Goal: Transaction & Acquisition: Purchase product/service

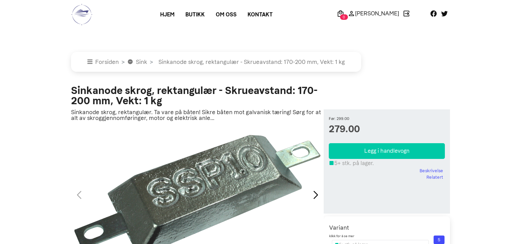
scroll to position [426, 0]
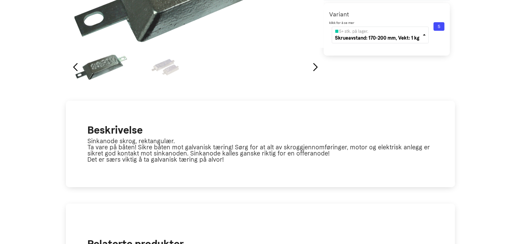
scroll to position [0, 0]
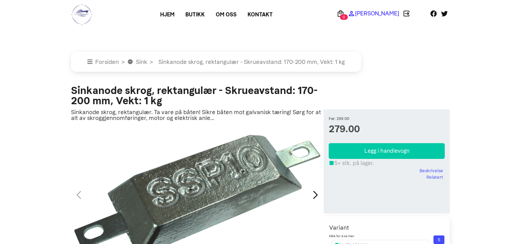
click at [389, 13] on p "[PERSON_NAME]" at bounding box center [377, 13] width 44 height 0
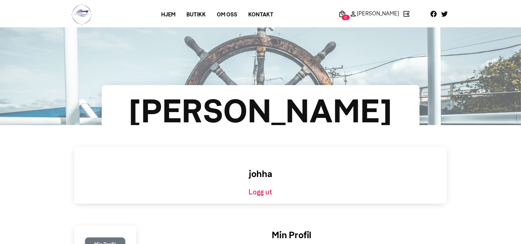
scroll to position [213, 0]
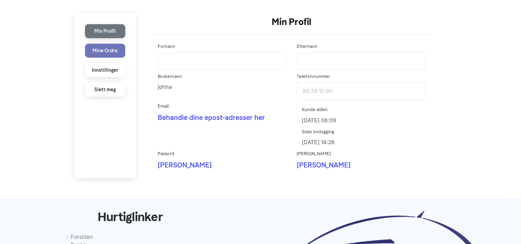
click at [108, 49] on li "Mine Ordre" at bounding box center [105, 51] width 40 height 14
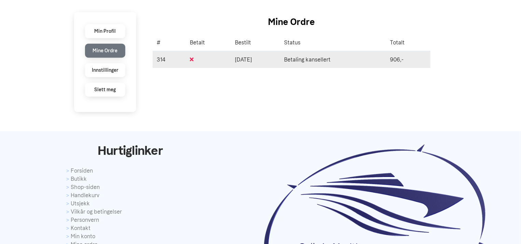
click at [323, 57] on td "Betaling kansellert" at bounding box center [333, 59] width 106 height 17
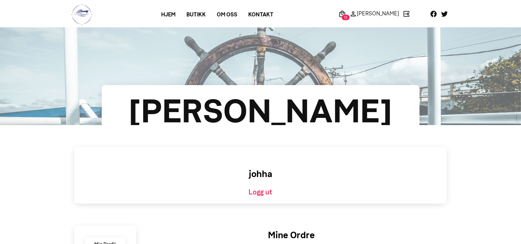
scroll to position [213, 0]
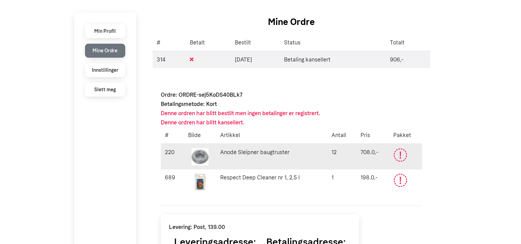
click at [401, 154] on icon at bounding box center [399, 153] width 1 height 5
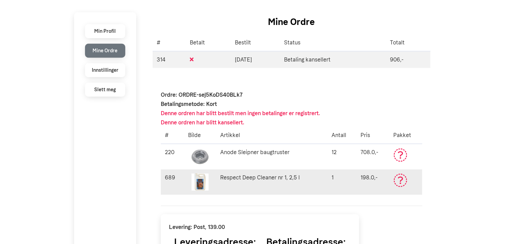
click at [259, 175] on td "Respect Deep Cleaner nr 1, 2,5 l" at bounding box center [271, 181] width 111 height 25
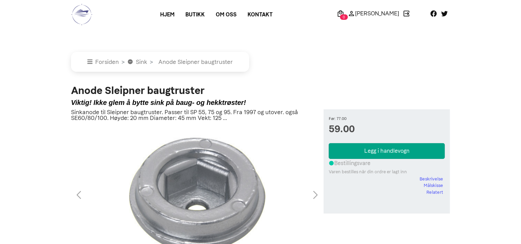
click at [407, 148] on button "Legg i handlevogn" at bounding box center [387, 151] width 116 height 16
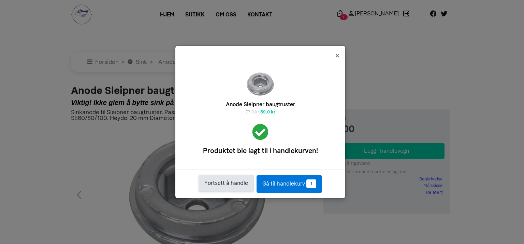
click at [221, 183] on button "Fortsett å handle" at bounding box center [226, 182] width 55 height 17
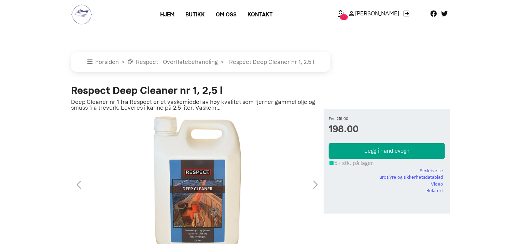
click at [390, 152] on button "Legg i handlevogn" at bounding box center [387, 151] width 116 height 16
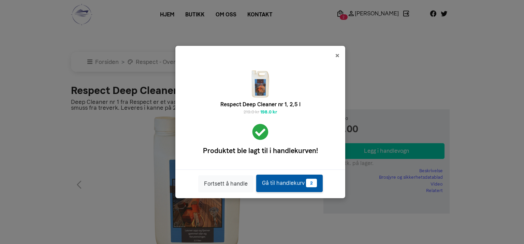
click at [274, 185] on link "Gå til handlekurv 2" at bounding box center [289, 182] width 67 height 17
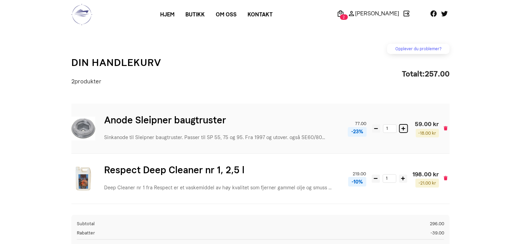
click at [404, 128] on icon at bounding box center [403, 129] width 4 height 4
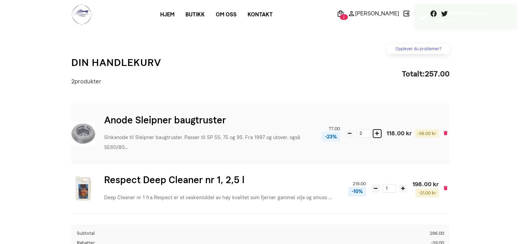
click at [404, 128] on div "Anode Sleipner baugtruster Sinkanode til Sleipner baugtruster. Passer til SP 55…" at bounding box center [260, 133] width 378 height 60
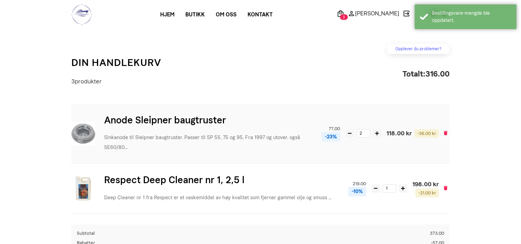
click at [404, 128] on div "Anode Sleipner baugtruster Sinkanode til Sleipner baugtruster. Passer til SP 55…" at bounding box center [260, 133] width 378 height 60
click at [375, 132] on icon at bounding box center [377, 133] width 4 height 4
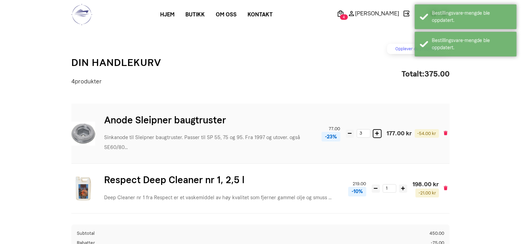
click at [375, 132] on icon at bounding box center [377, 133] width 4 height 4
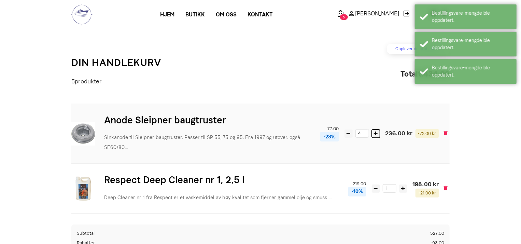
click at [375, 132] on icon at bounding box center [376, 133] width 4 height 4
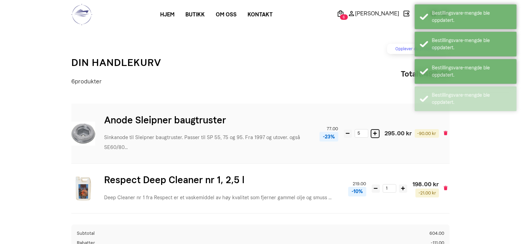
click at [375, 132] on icon at bounding box center [375, 133] width 4 height 4
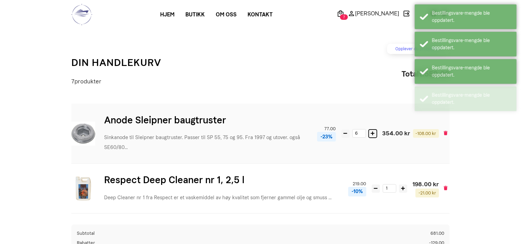
click at [375, 132] on button at bounding box center [372, 133] width 8 height 8
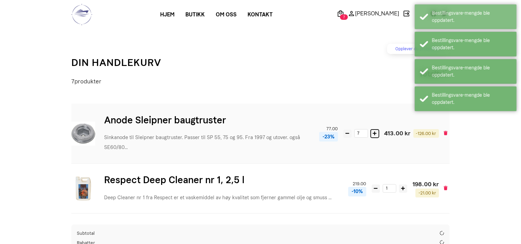
click at [375, 132] on icon at bounding box center [375, 133] width 4 height 4
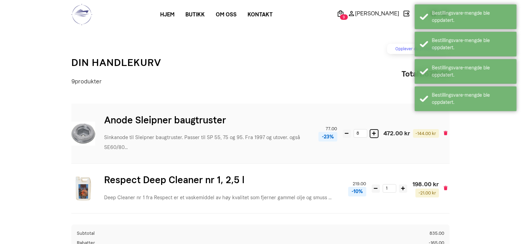
click at [375, 132] on icon at bounding box center [374, 133] width 4 height 4
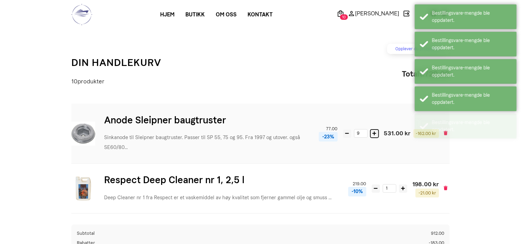
click at [375, 132] on icon at bounding box center [374, 133] width 4 height 4
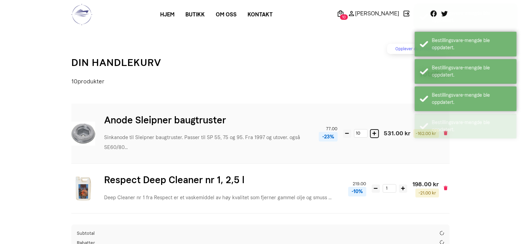
click at [375, 132] on icon at bounding box center [374, 133] width 4 height 4
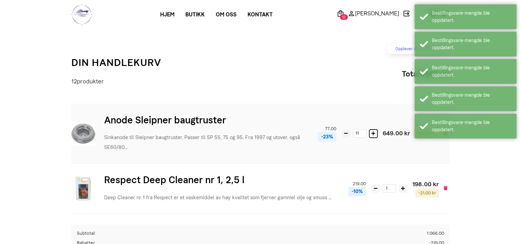
click at [375, 132] on button at bounding box center [373, 133] width 8 height 8
type input "12"
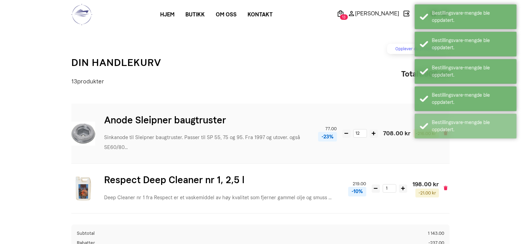
click at [333, 161] on div "Anode Sleipner baugtruster Sinkanode til Sleipner baugtruster. Passer til SP 55…" at bounding box center [260, 133] width 378 height 60
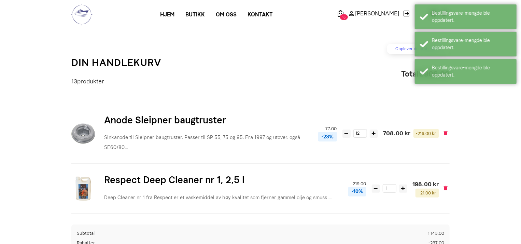
click at [501, 173] on main "Opplever du problemer? Har du problemer med din ordre? Ta kontakt med oss her! …" at bounding box center [260, 176] width 521 height 298
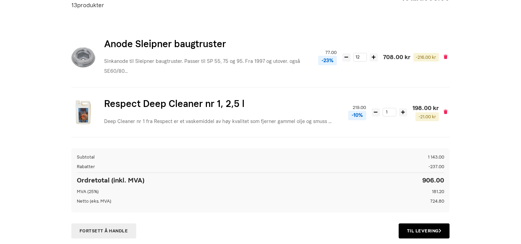
scroll to position [74, 0]
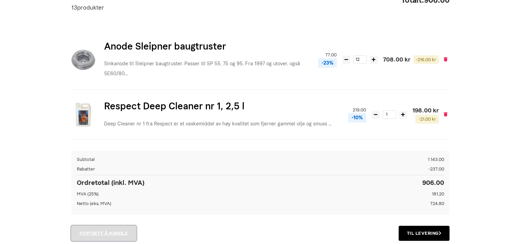
click at [103, 232] on link "Fortsett å handle" at bounding box center [103, 232] width 65 height 15
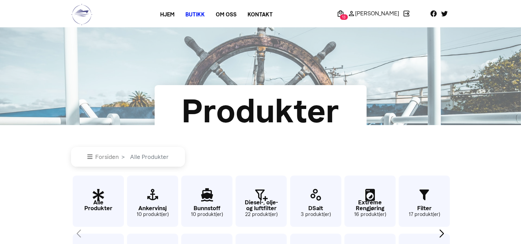
click at [200, 12] on link "Butikk" at bounding box center [195, 15] width 30 height 12
click at [106, 204] on p "Alle Produkter" at bounding box center [98, 205] width 51 height 12
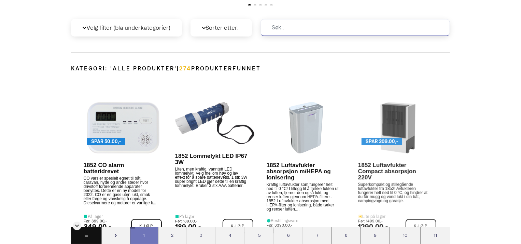
scroll to position [295, 0]
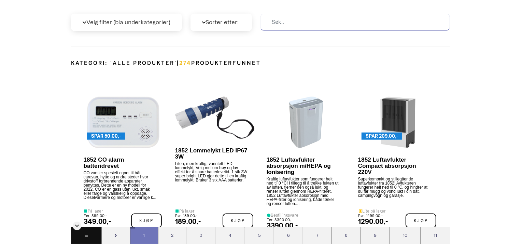
click at [289, 18] on input at bounding box center [354, 22] width 189 height 17
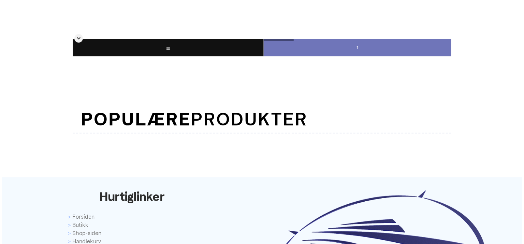
scroll to position [194, 0]
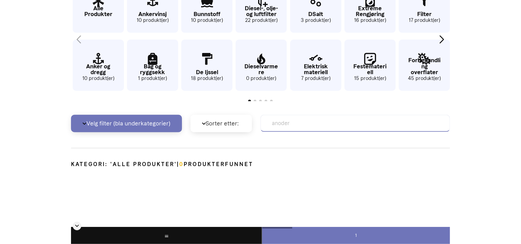
type input "anoder"
click at [136, 119] on p "Velg filter (bla underkategorier)" at bounding box center [126, 123] width 111 height 17
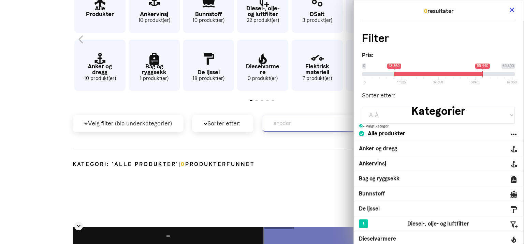
scroll to position [0, 0]
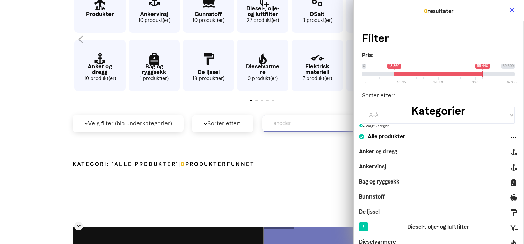
click at [514, 118] on h2 "Kategorier" at bounding box center [438, 111] width 169 height 16
click at [397, 137] on p "Alle produkter" at bounding box center [382, 136] width 46 height 6
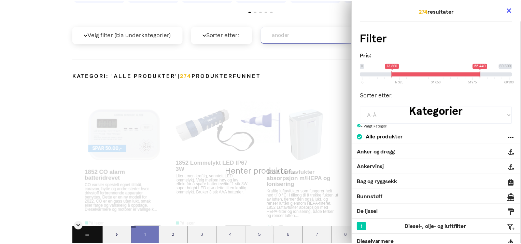
scroll to position [295, 0]
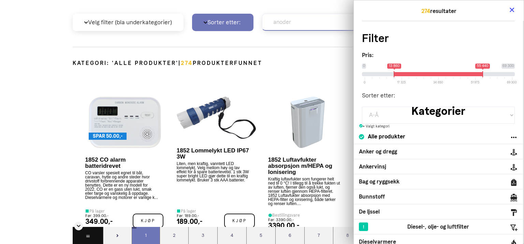
click at [227, 20] on p "Sorter etter:" at bounding box center [222, 22] width 61 height 17
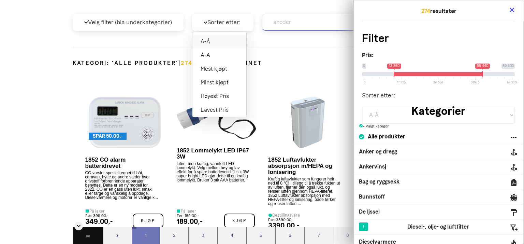
click at [205, 41] on div "A-Å" at bounding box center [219, 42] width 54 height 14
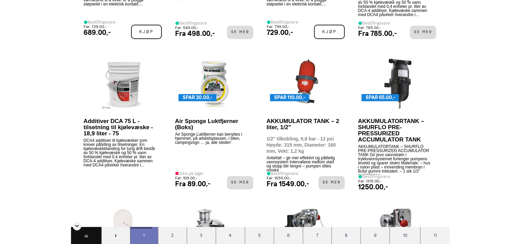
scroll to position [1147, 0]
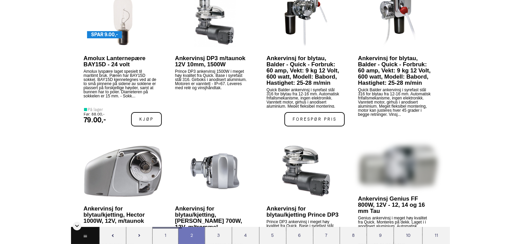
scroll to position [1360, 0]
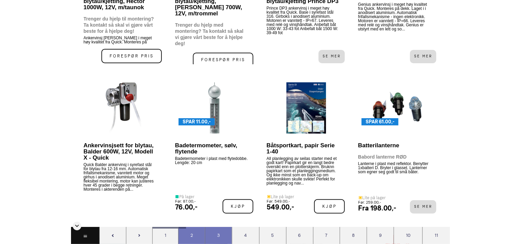
click at [218, 235] on div "3" at bounding box center [218, 235] width 27 height 17
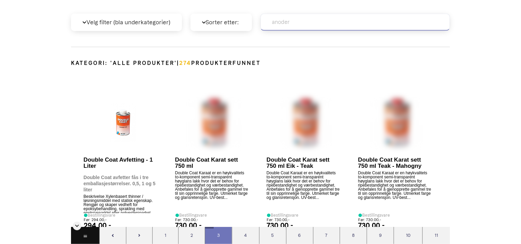
scroll to position [295, 0]
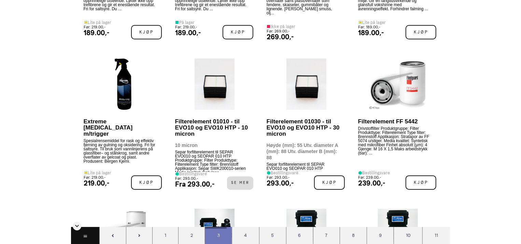
scroll to position [1147, 0]
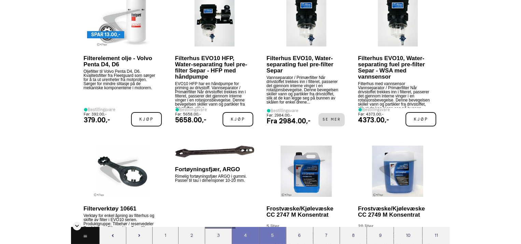
click at [272, 234] on div "5" at bounding box center [272, 235] width 27 height 17
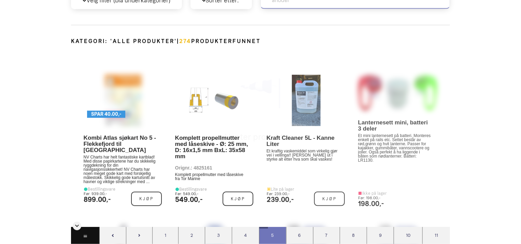
scroll to position [295, 0]
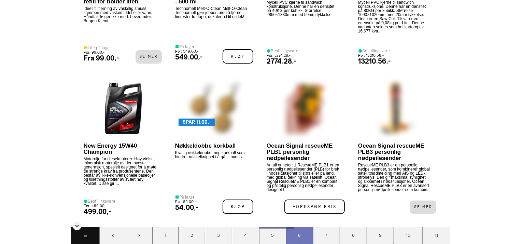
scroll to position [1573, 0]
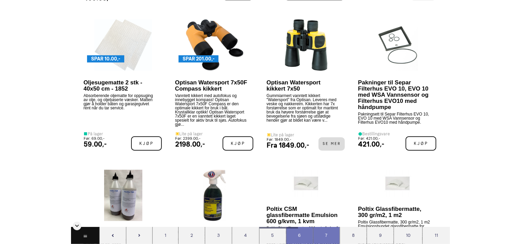
click at [322, 235] on div "7" at bounding box center [326, 235] width 27 height 17
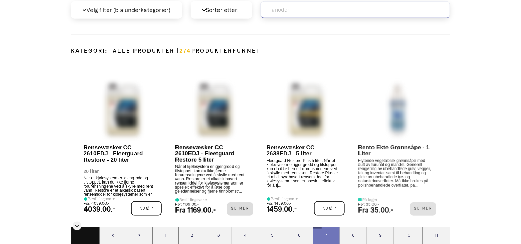
scroll to position [295, 0]
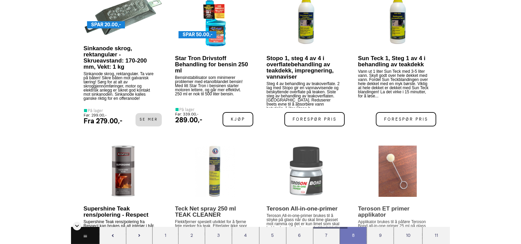
scroll to position [1359, 0]
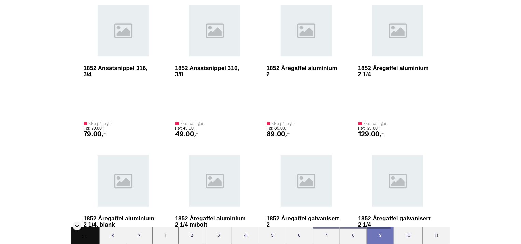
scroll to position [2850, 0]
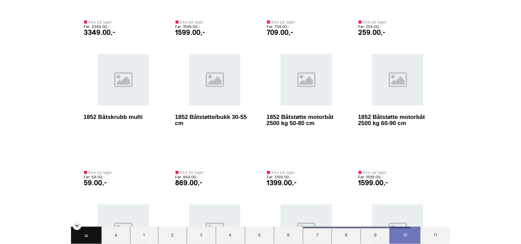
scroll to position [3703, 0]
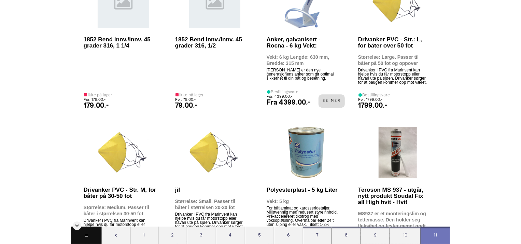
scroll to position [4981, 0]
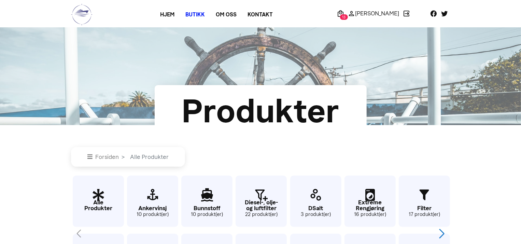
click at [442, 234] on div "Next slide" at bounding box center [441, 233] width 9 height 15
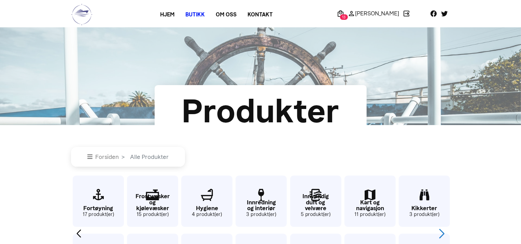
click at [442, 234] on div "Next slide" at bounding box center [441, 233] width 9 height 15
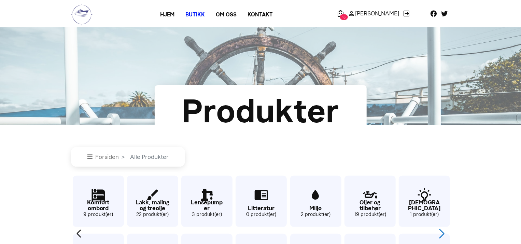
click at [442, 234] on div "Next slide" at bounding box center [441, 233] width 9 height 15
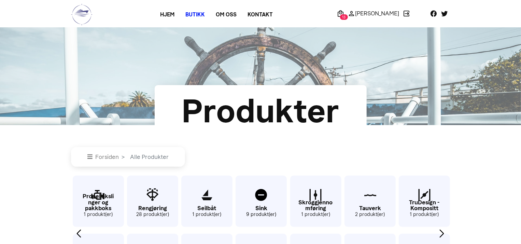
click at [262, 198] on icon "49 / 62" at bounding box center [260, 195] width 51 height 22
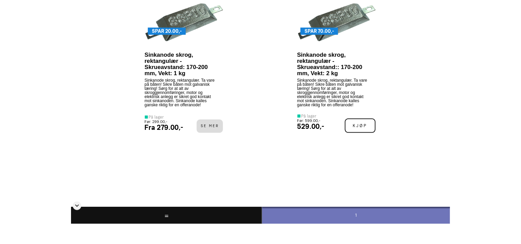
scroll to position [390, 0]
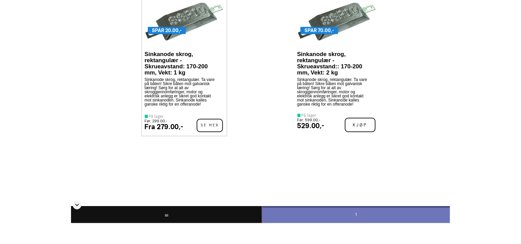
click at [204, 125] on span "Se mer" at bounding box center [209, 125] width 26 height 13
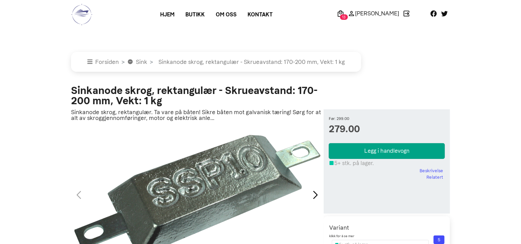
click at [392, 150] on button "Legg i handlevogn" at bounding box center [387, 151] width 116 height 16
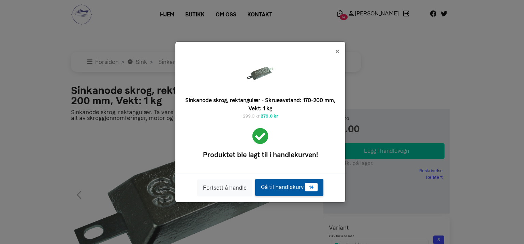
click at [293, 188] on link "Gå til handlekurv 14" at bounding box center [289, 186] width 68 height 17
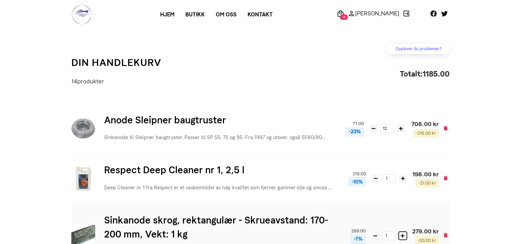
click at [401, 233] on icon at bounding box center [402, 235] width 4 height 4
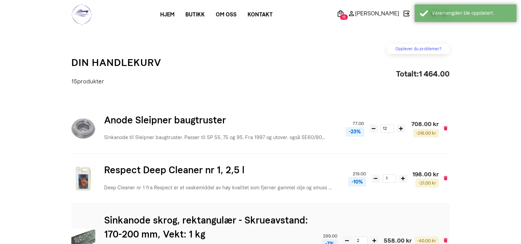
click at [401, 233] on div "Sinkanode skrog, rektangulær - Skrueavstand: 170-200 mm, Vekt: 1 kg Sinkanode s…" at bounding box center [260, 241] width 378 height 74
click at [375, 240] on icon at bounding box center [374, 240] width 4 height 4
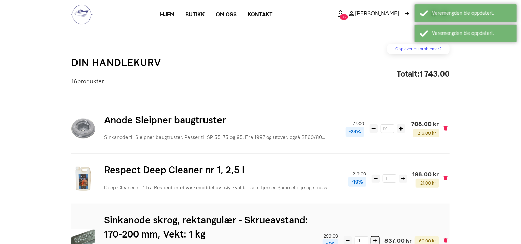
click at [375, 240] on icon at bounding box center [375, 240] width 4 height 4
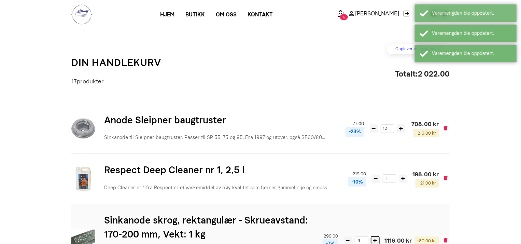
click at [375, 240] on icon at bounding box center [375, 240] width 4 height 4
click at [370, 240] on icon at bounding box center [370, 240] width 4 height 4
type input "6"
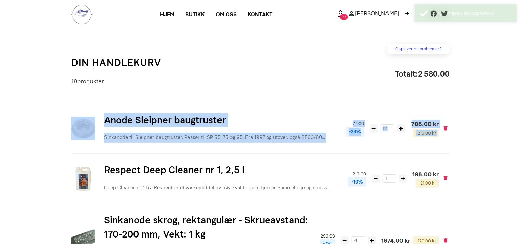
drag, startPoint x: 520, startPoint y: 74, endPoint x: 521, endPoint y: 95, distance: 21.2
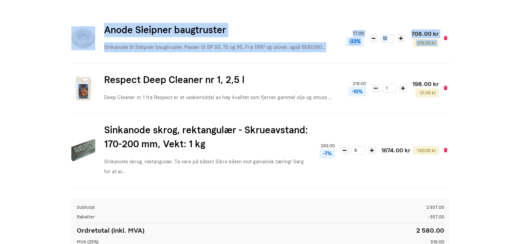
scroll to position [91, 0]
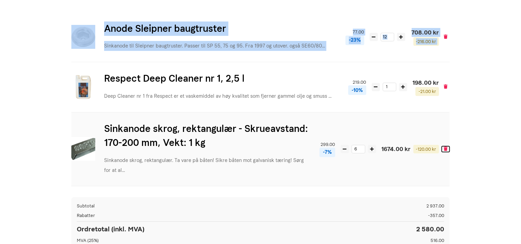
click at [445, 149] on icon at bounding box center [445, 148] width 4 height 4
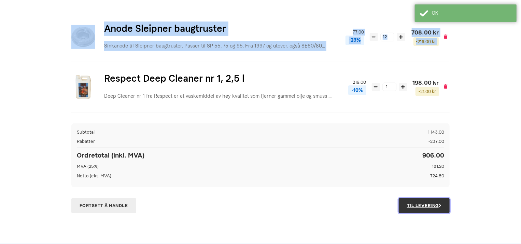
click at [425, 202] on link "Til Levering" at bounding box center [423, 205] width 51 height 15
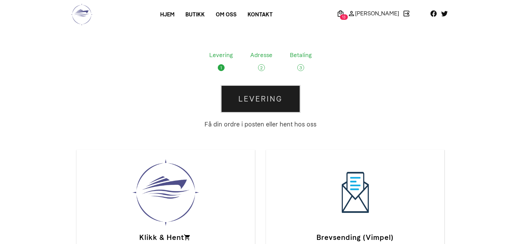
click at [254, 99] on link "Levering" at bounding box center [260, 99] width 79 height 28
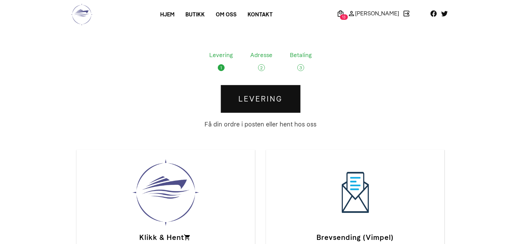
scroll to position [213, 0]
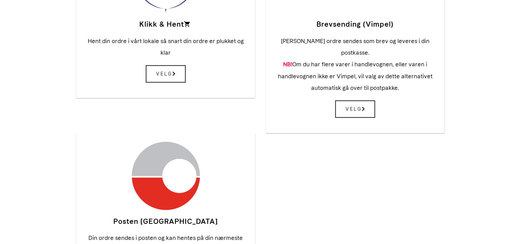
click at [166, 173] on img at bounding box center [166, 176] width 68 height 68
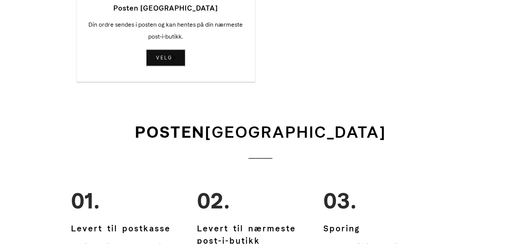
click at [166, 49] on span "Velg" at bounding box center [166, 57] width 40 height 17
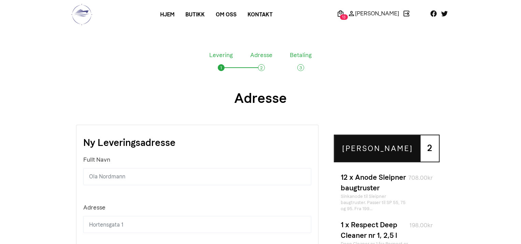
click at [105, 177] on input "text" at bounding box center [197, 176] width 228 height 17
type input "[PERSON_NAME]"
type input "Voldsundvegen 1"
type input "01"
select select "NO"
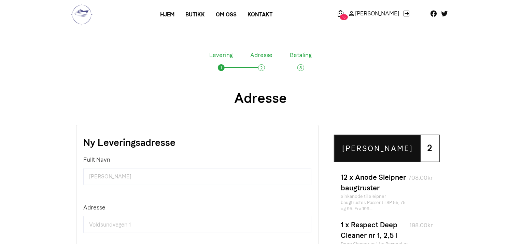
type input "6094"
type input "Leinøy"
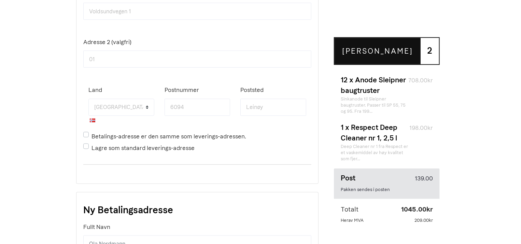
click at [104, 57] on input "01" at bounding box center [197, 58] width 228 height 17
type input "0"
click at [91, 133] on label "Betalings-adresse er den samme som leverings-adressen." at bounding box center [168, 136] width 155 height 12
click at [91, 133] on input "Betalings-adresse er den samme som leverings-adressen." at bounding box center [93, 132] width 4 height 4
checkbox input "true"
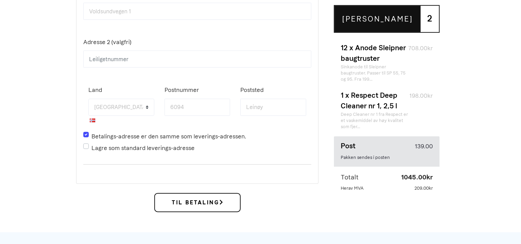
click at [91, 146] on label "Lagre som standard leverings-adresse" at bounding box center [142, 148] width 103 height 12
click at [91, 146] on input "Lagre som standard leverings-adresse" at bounding box center [93, 144] width 4 height 4
checkbox input "true"
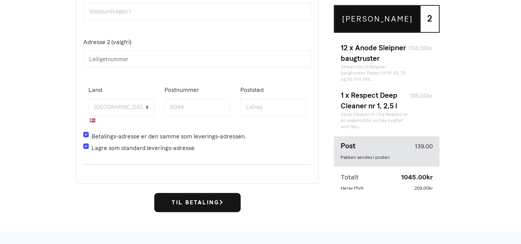
click at [203, 199] on b "Til Betaling" at bounding box center [197, 202] width 51 height 6
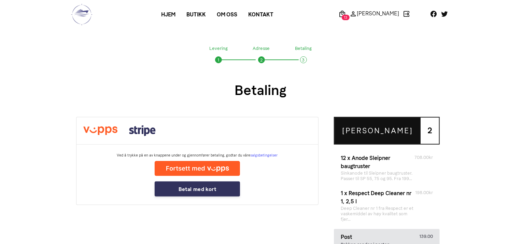
click at [195, 167] on img at bounding box center [197, 168] width 242 height 15
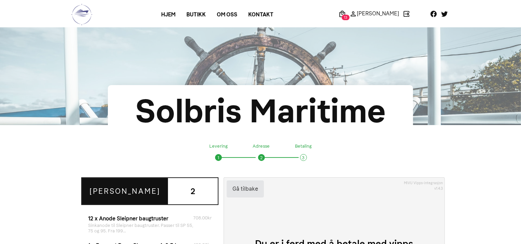
scroll to position [213, 0]
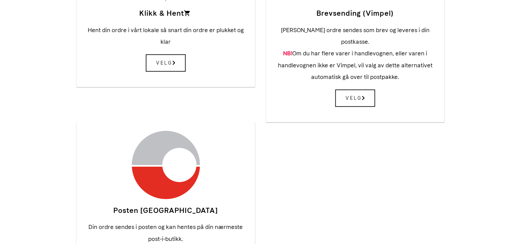
scroll to position [215, 0]
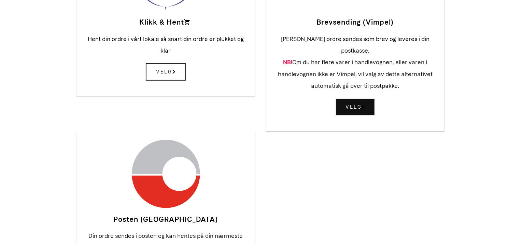
click at [354, 98] on span "Velg" at bounding box center [355, 106] width 40 height 17
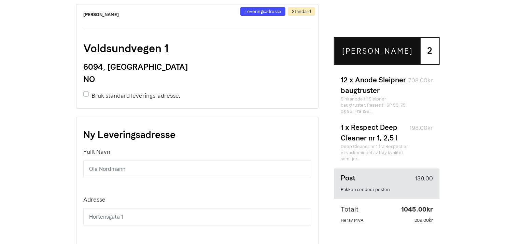
scroll to position [141, 0]
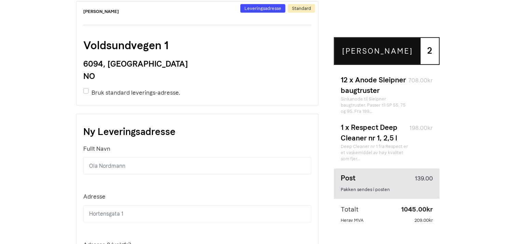
click at [91, 90] on label "Bruk standard leverings-adresse." at bounding box center [135, 93] width 89 height 12
click at [91, 90] on input "Bruk standard leverings-adresse." at bounding box center [93, 89] width 4 height 4
checkbox input "true"
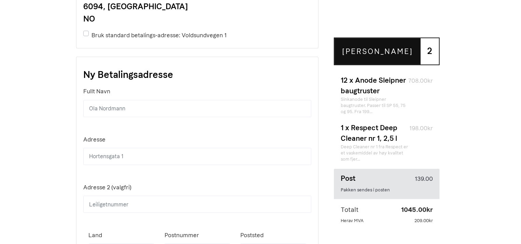
scroll to position [302, 0]
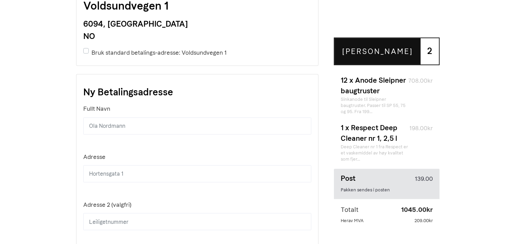
click at [91, 49] on label "Bruk standard betalings-adresse: Voldsundvegen 1" at bounding box center [158, 53] width 135 height 12
click at [91, 49] on input "Bruk standard betalings-adresse: Voldsundvegen 1" at bounding box center [93, 49] width 4 height 4
checkbox input "true"
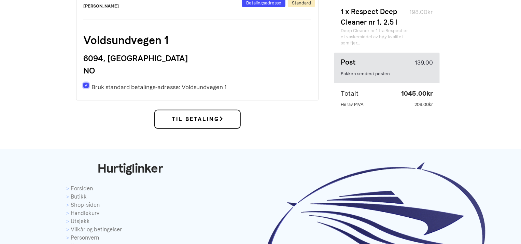
scroll to position [269, 0]
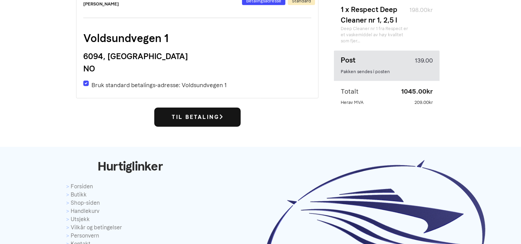
click at [181, 117] on b "Til Betaling" at bounding box center [197, 117] width 51 height 6
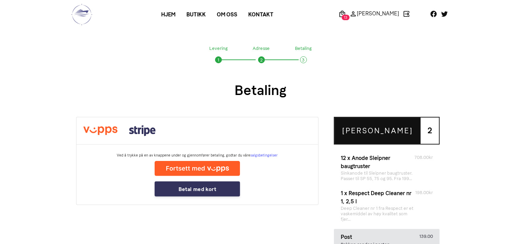
click at [205, 169] on img at bounding box center [197, 168] width 242 height 15
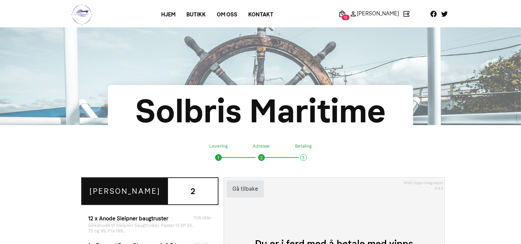
scroll to position [213, 0]
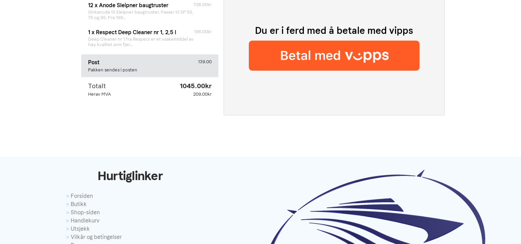
click at [331, 57] on img at bounding box center [334, 56] width 171 height 30
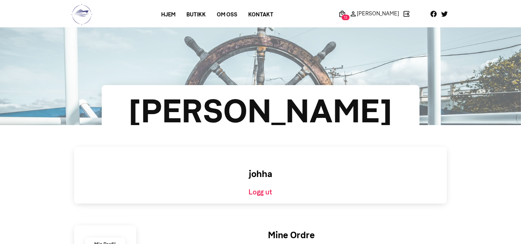
scroll to position [213, 0]
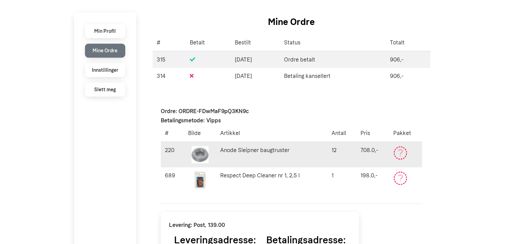
click at [229, 148] on td "Anode Sleipner baugtruster" at bounding box center [271, 155] width 111 height 26
